Goal: Check status: Check status

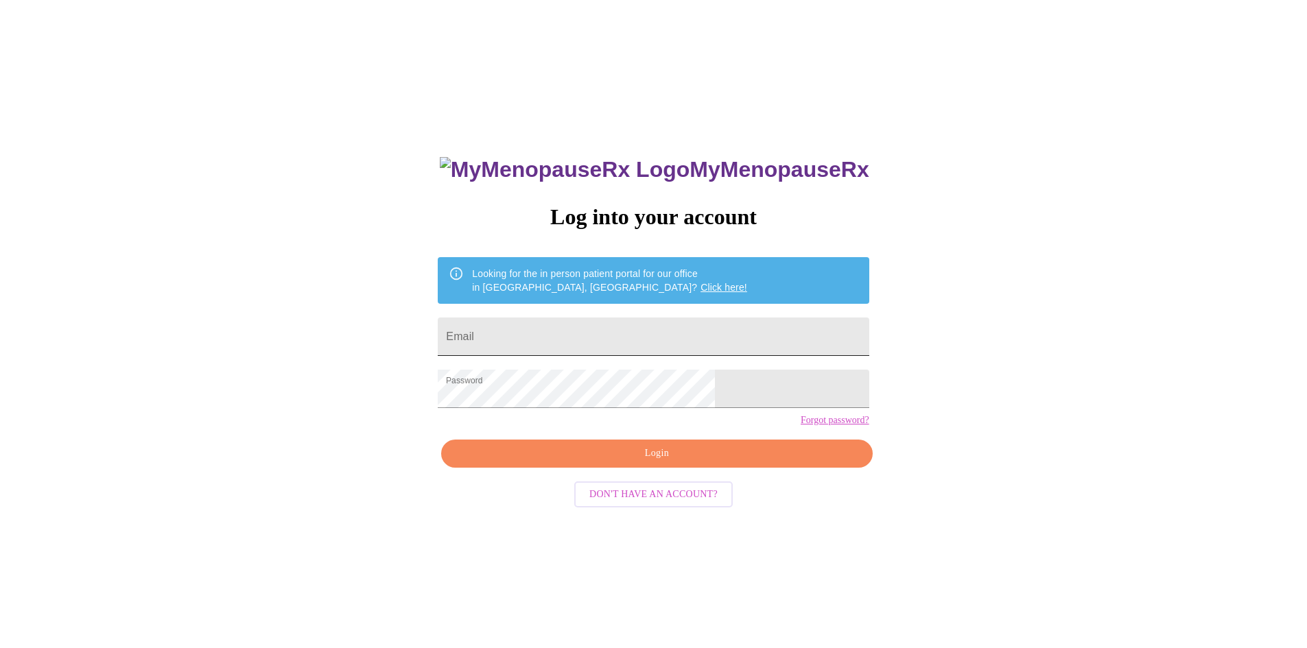
click at [575, 336] on input "Email" at bounding box center [653, 337] width 431 height 38
type input "[PERSON_NAME][EMAIL_ADDRESS][DOMAIN_NAME]"
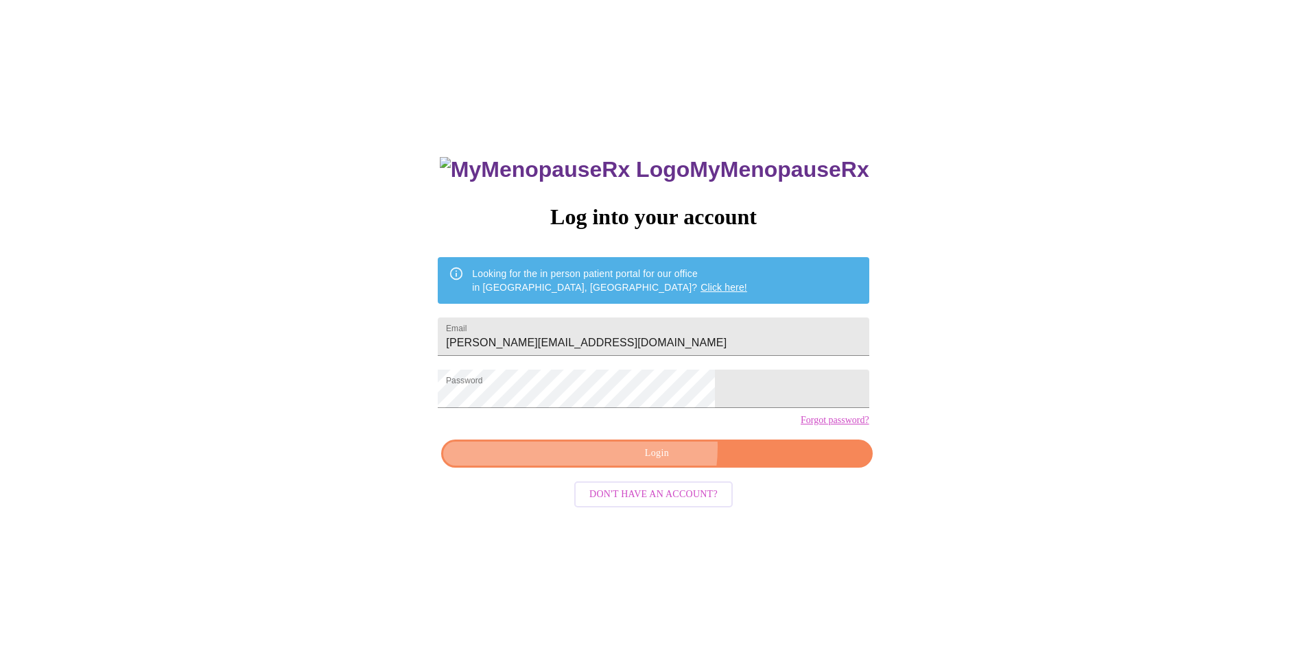
click at [641, 462] on span "Login" at bounding box center [656, 453] width 399 height 17
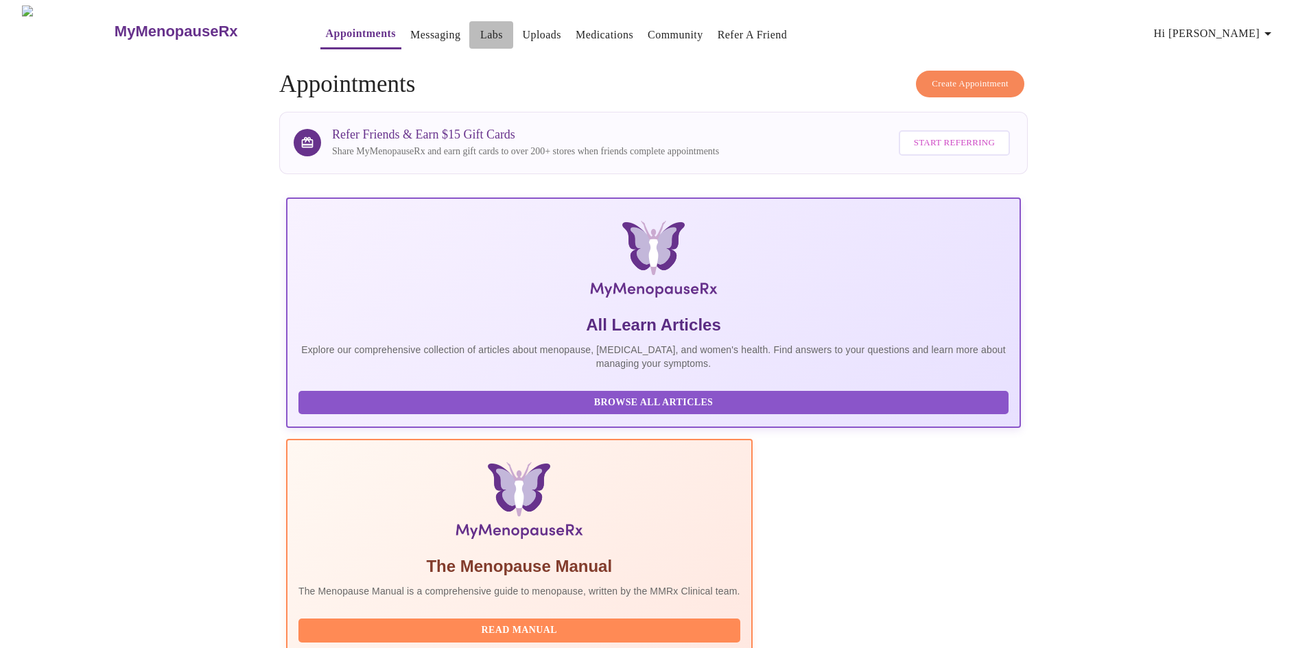
click at [480, 25] on link "Labs" at bounding box center [491, 34] width 23 height 19
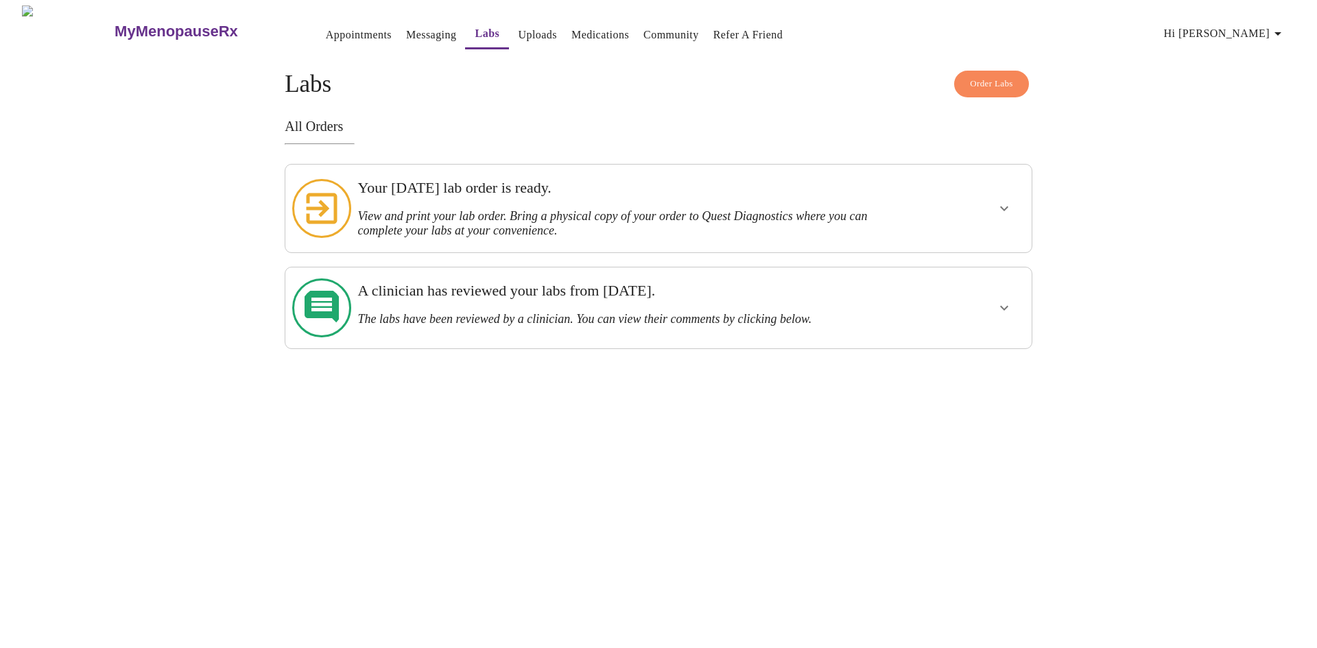
click at [571, 209] on h3 "View and print your lab order. Bring a physical copy of your order to Quest Dia…" at bounding box center [622, 223] width 530 height 29
click at [1008, 202] on icon "show more" at bounding box center [1004, 208] width 16 height 16
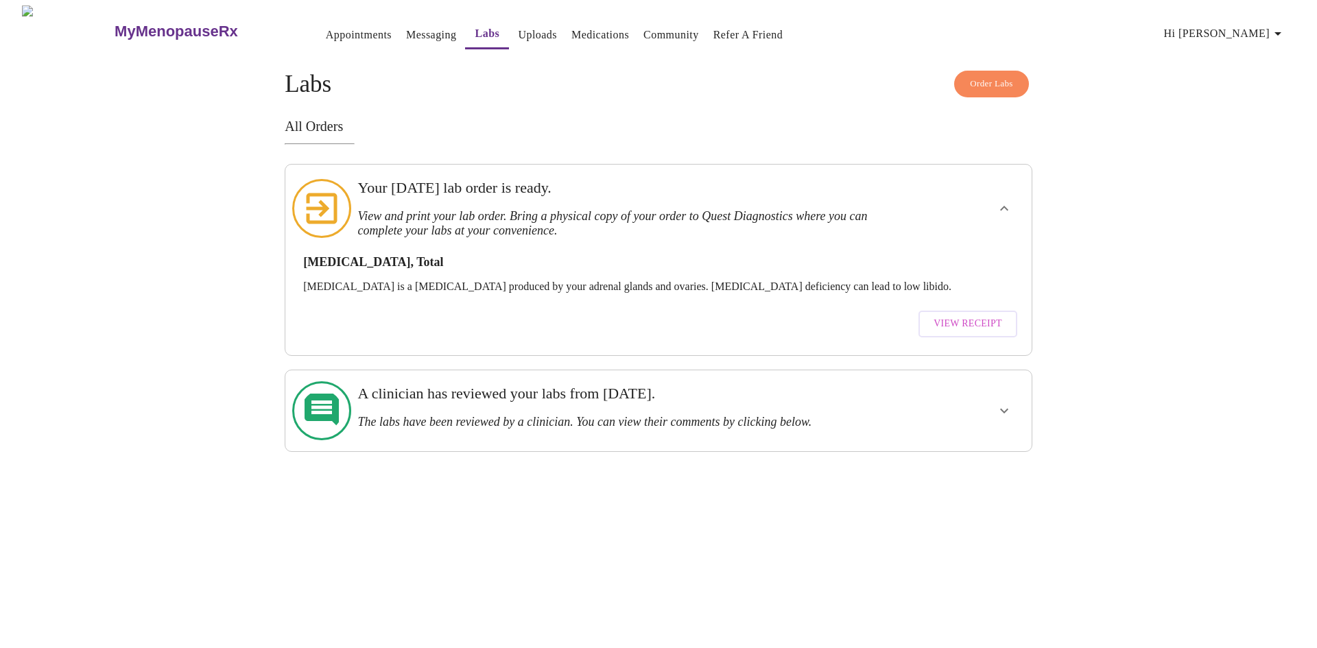
click at [549, 92] on h4 "Order Labs Labs" at bounding box center [659, 84] width 748 height 27
click at [475, 26] on link "Labs" at bounding box center [487, 33] width 25 height 19
